Goal: Task Accomplishment & Management: Manage account settings

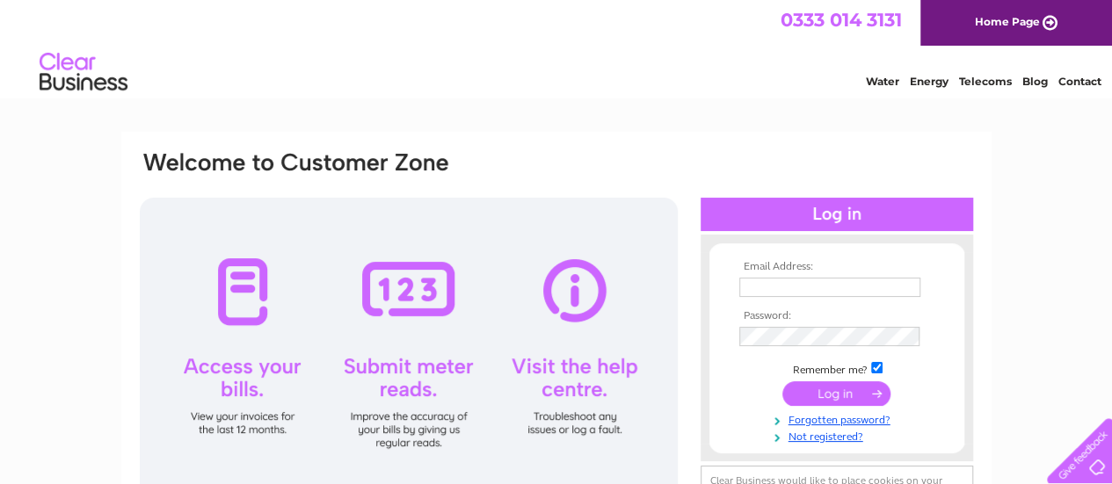
type input "[DOMAIN_NAME][EMAIL_ADDRESS][DOMAIN_NAME]"
click at [828, 396] on input "submit" at bounding box center [836, 393] width 108 height 25
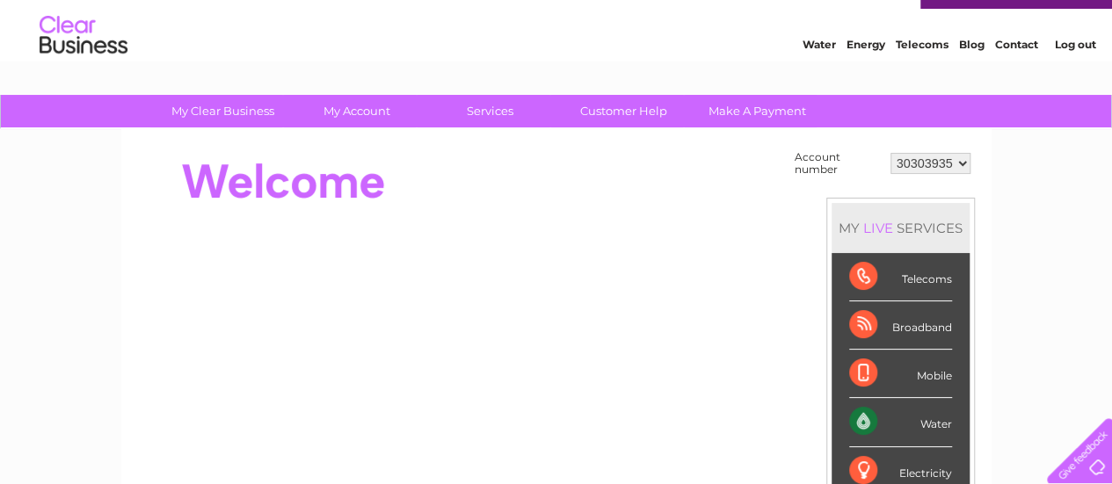
scroll to position [38, 0]
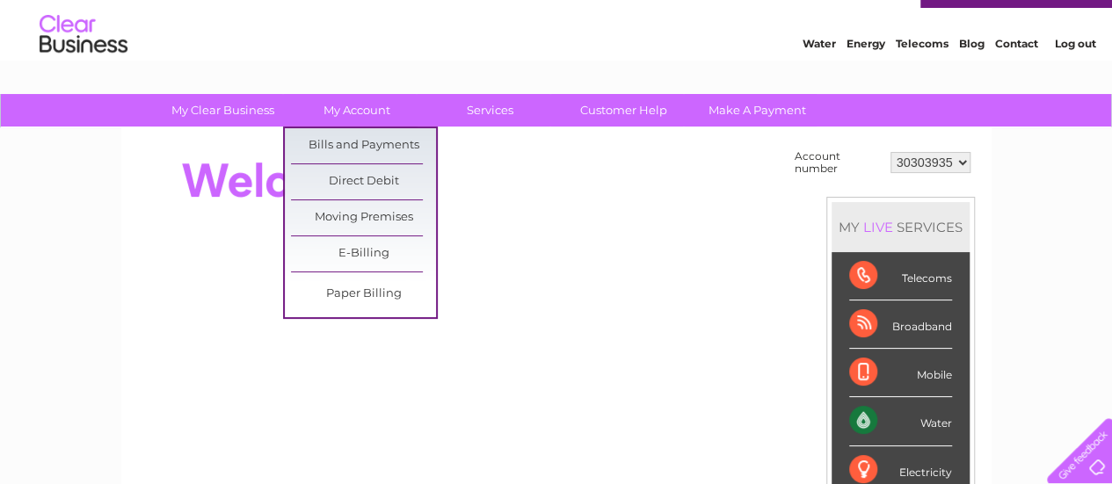
click at [376, 141] on link "Bills and Payments" at bounding box center [363, 145] width 145 height 35
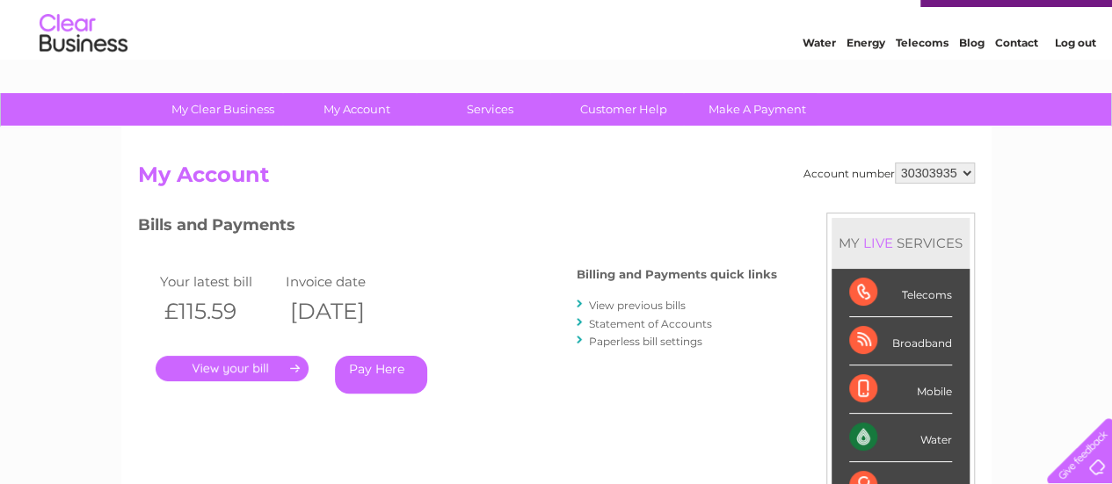
scroll to position [40, 0]
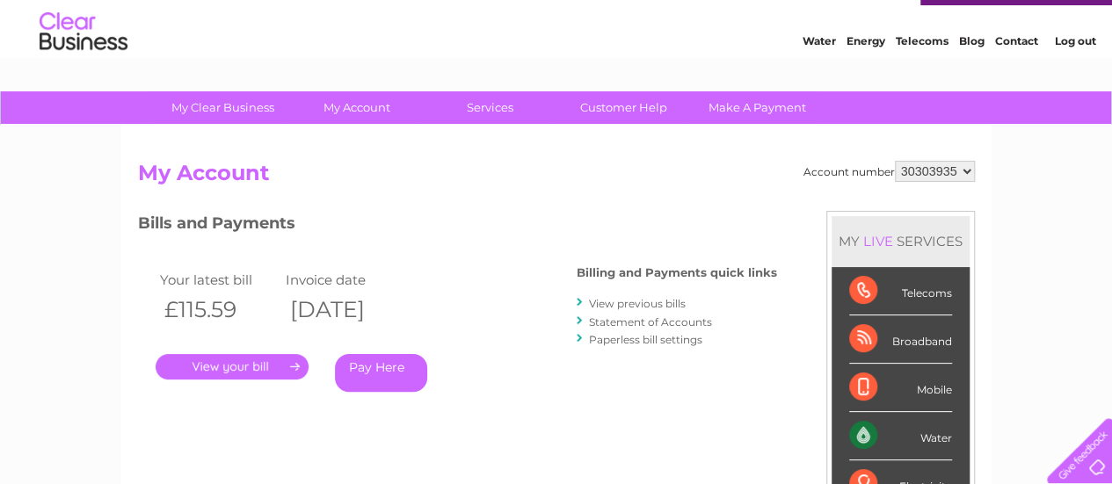
click at [233, 366] on link "." at bounding box center [232, 366] width 153 height 25
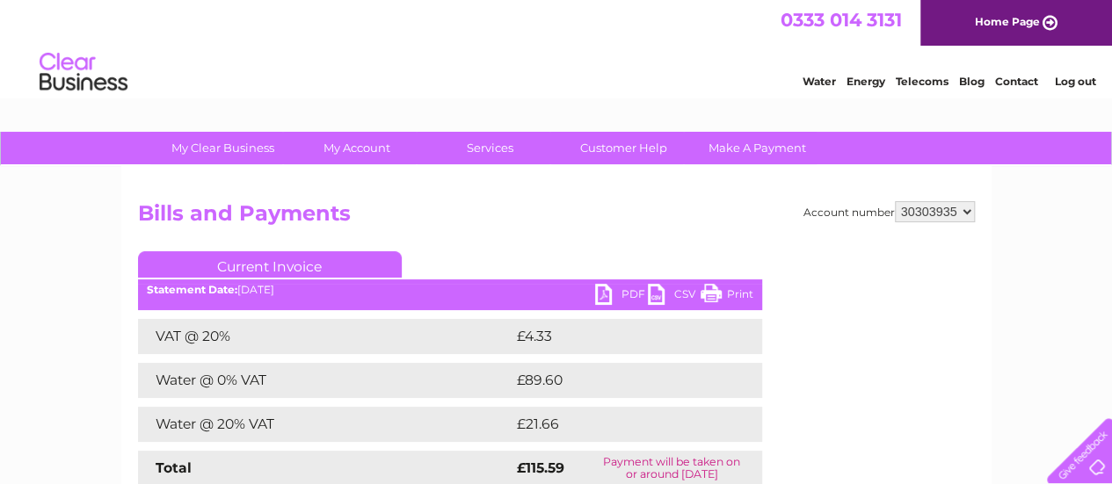
click at [600, 290] on link "PDF" at bounding box center [621, 296] width 53 height 25
